Goal: Task Accomplishment & Management: Use online tool/utility

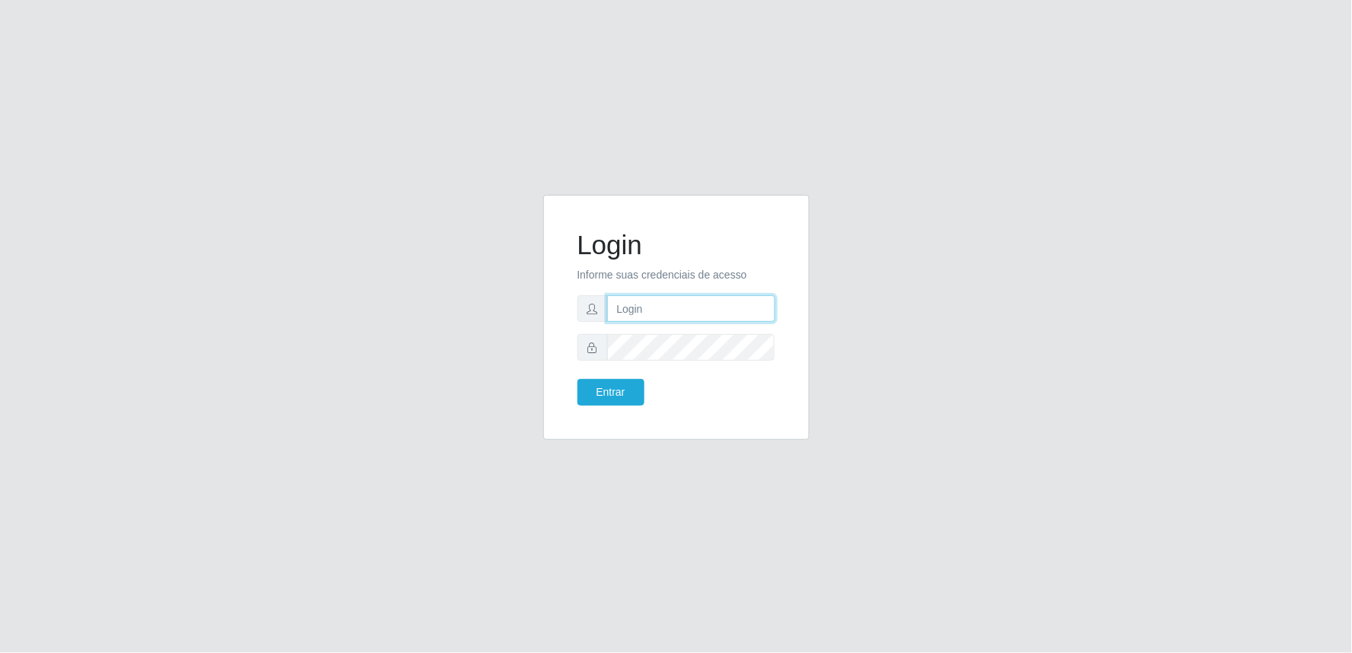
click at [729, 308] on input "text" at bounding box center [691, 308] width 168 height 27
type input "[EMAIL_ADDRESS][PERSON_NAME][DOMAIN_NAME]"
click at [577, 379] on button "Entrar" at bounding box center [610, 392] width 67 height 27
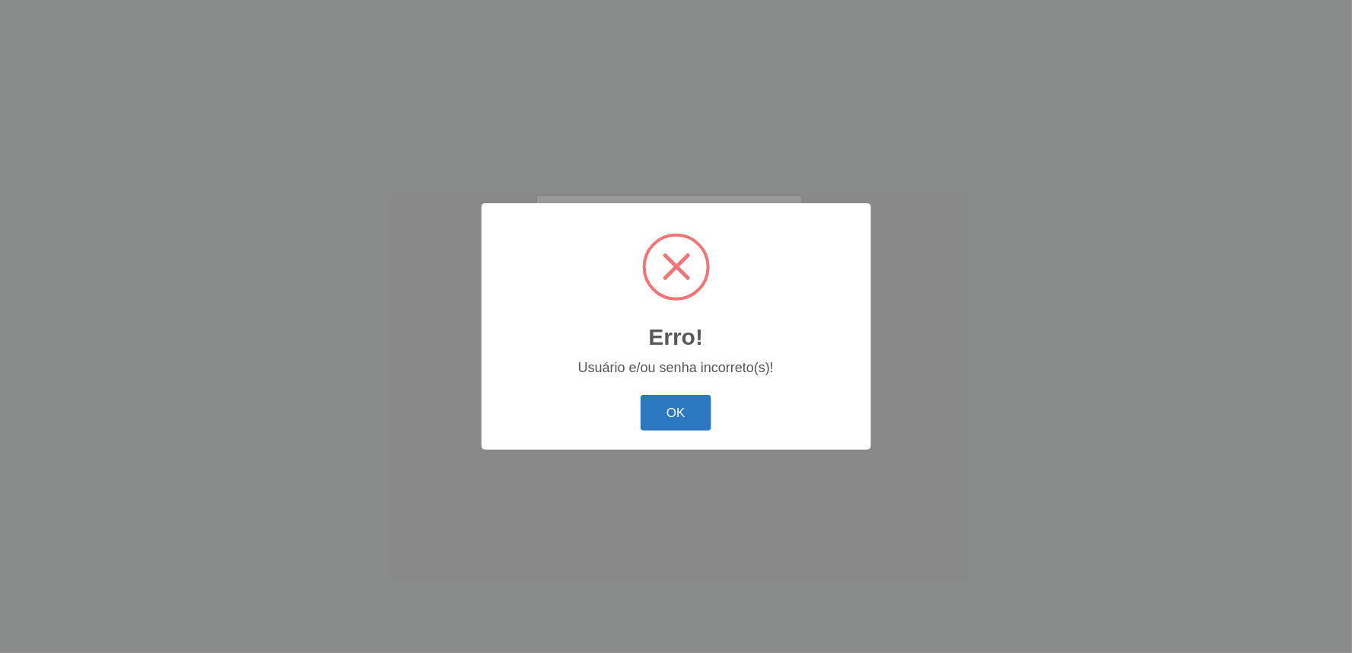
click at [664, 420] on button "OK" at bounding box center [676, 413] width 71 height 36
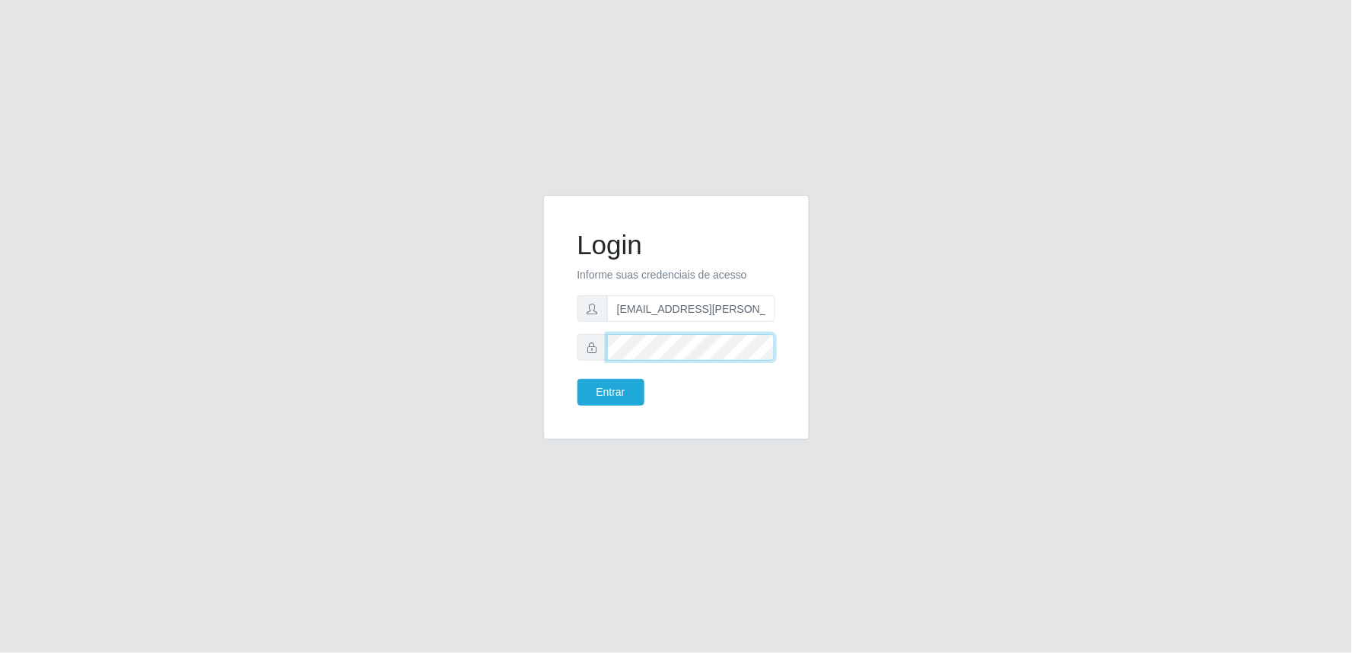
click at [577, 379] on button "Entrar" at bounding box center [610, 392] width 67 height 27
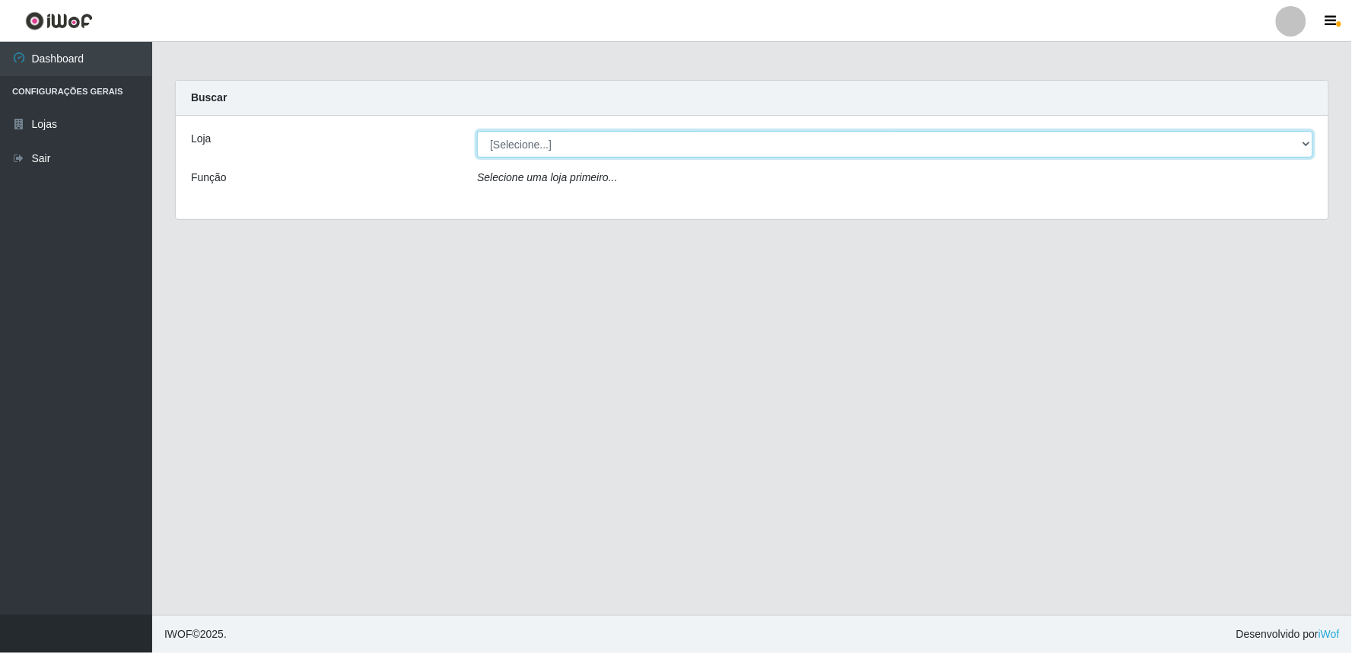
click at [1273, 145] on select "[Selecione...] Queiroz Atacadão - Ceará Mirim" at bounding box center [895, 144] width 836 height 27
select select "465"
click at [477, 131] on select "[Selecione...] Queiroz Atacadão - Ceará Mirim" at bounding box center [895, 144] width 836 height 27
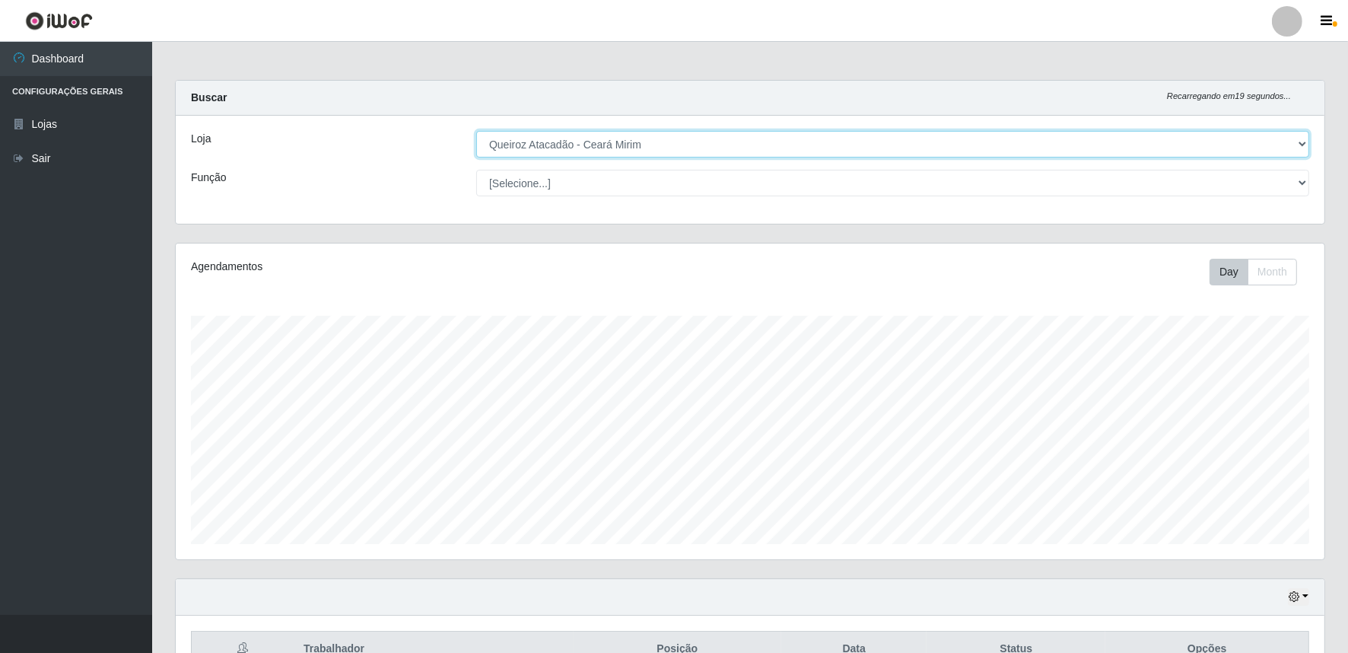
scroll to position [86, 0]
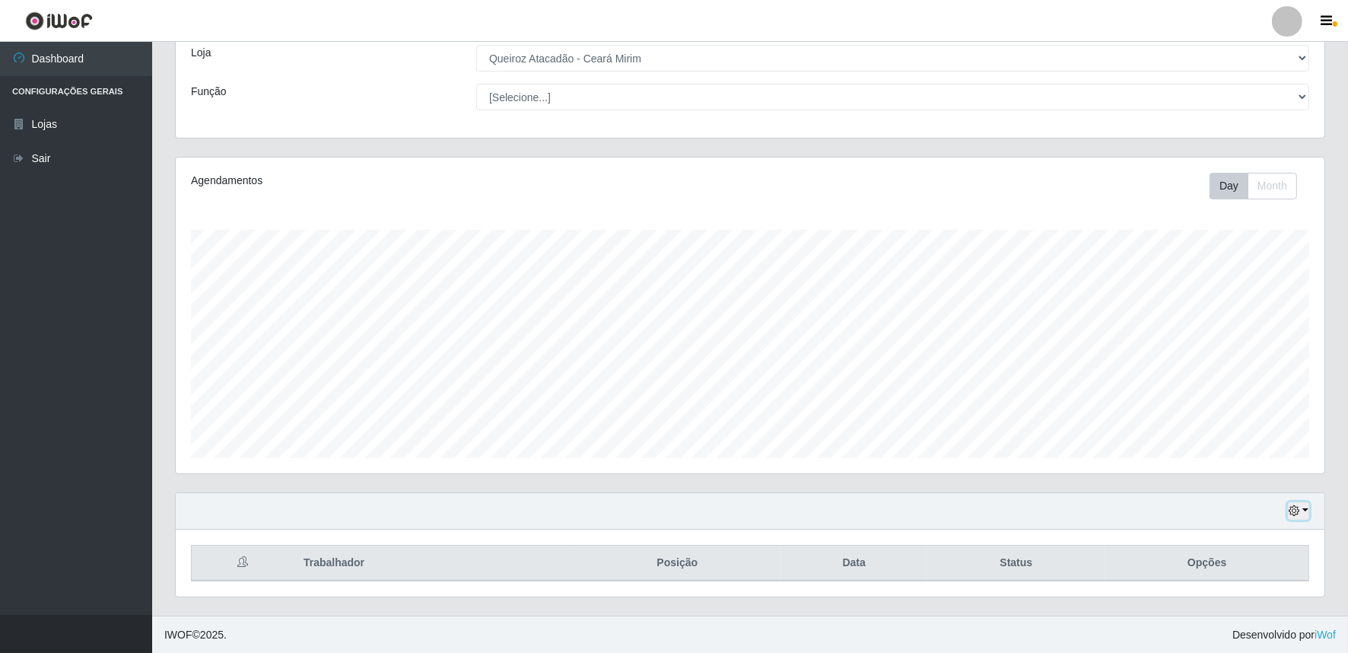
click at [1299, 510] on icon "button" at bounding box center [1294, 510] width 11 height 11
click at [1258, 417] on button "3 dias" at bounding box center [1248, 422] width 120 height 32
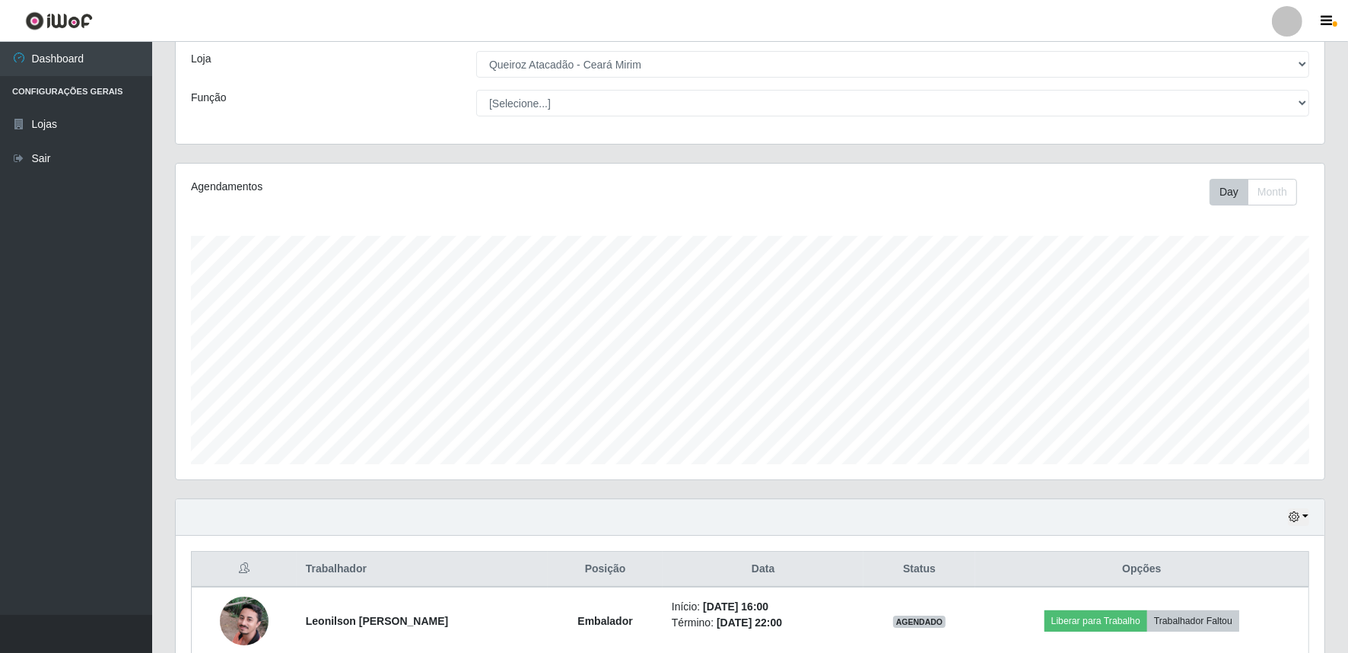
scroll to position [0, 0]
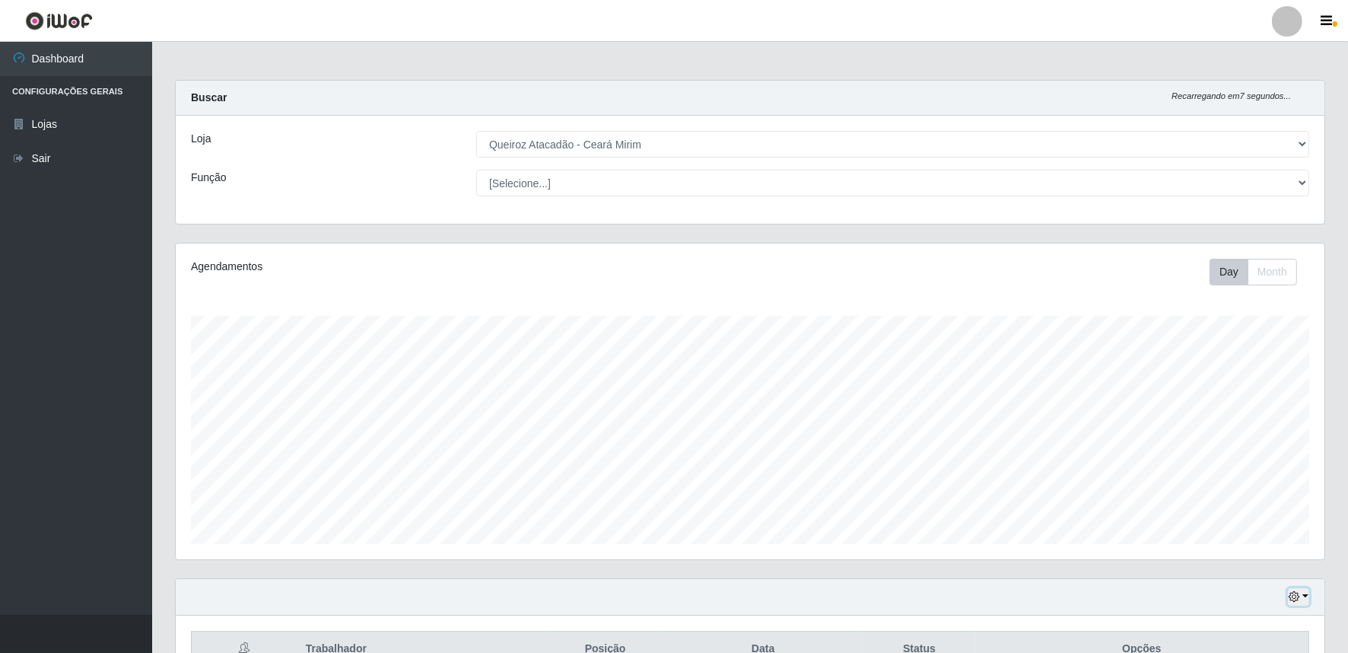
click at [1304, 591] on button "button" at bounding box center [1298, 596] width 21 height 17
click at [1244, 444] on button "Hoje" at bounding box center [1248, 444] width 120 height 32
